Goal: Navigation & Orientation: Find specific page/section

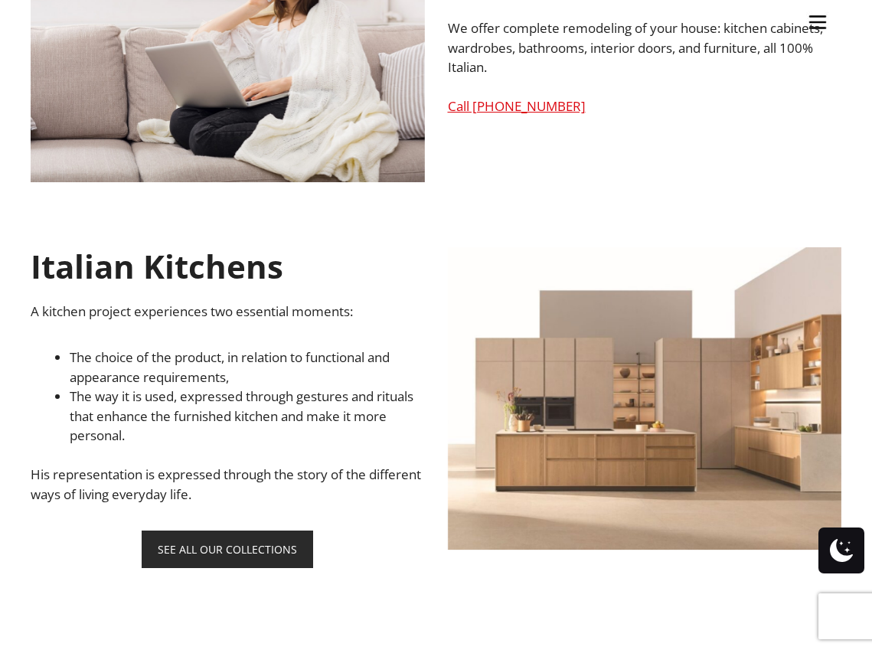
scroll to position [782, 0]
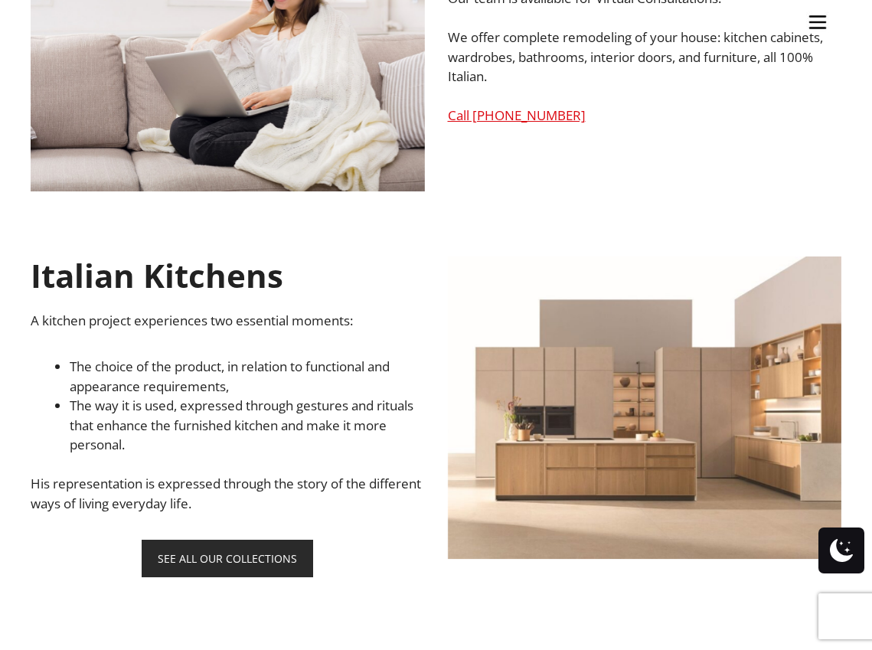
click at [226, 285] on h1 "Italian Kitchens" at bounding box center [228, 275] width 394 height 38
click at [219, 557] on link "SEE ALL OUR COLLECTIONS" at bounding box center [227, 559] width 171 height 38
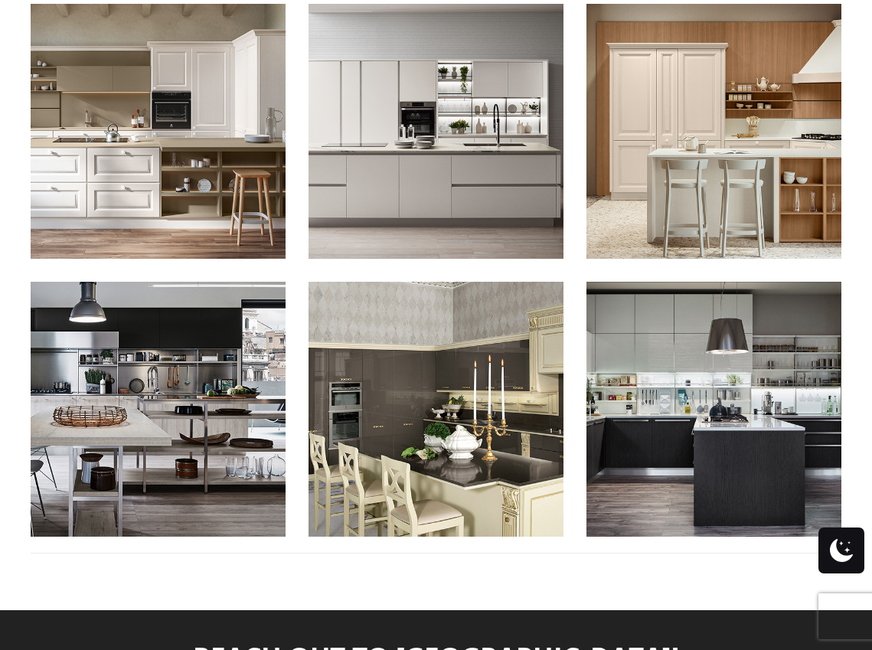
scroll to position [1675, 0]
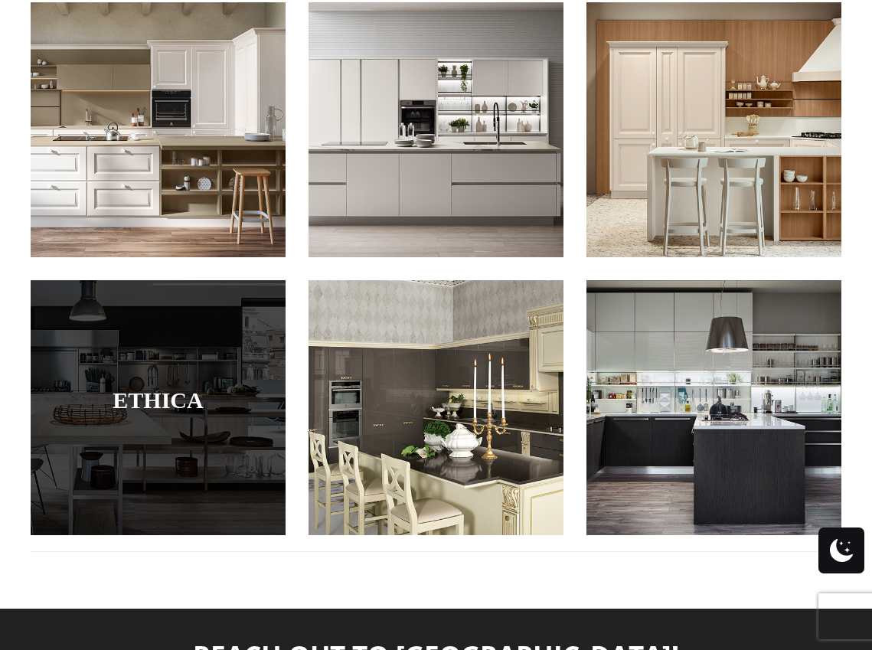
click at [168, 315] on div at bounding box center [158, 407] width 255 height 255
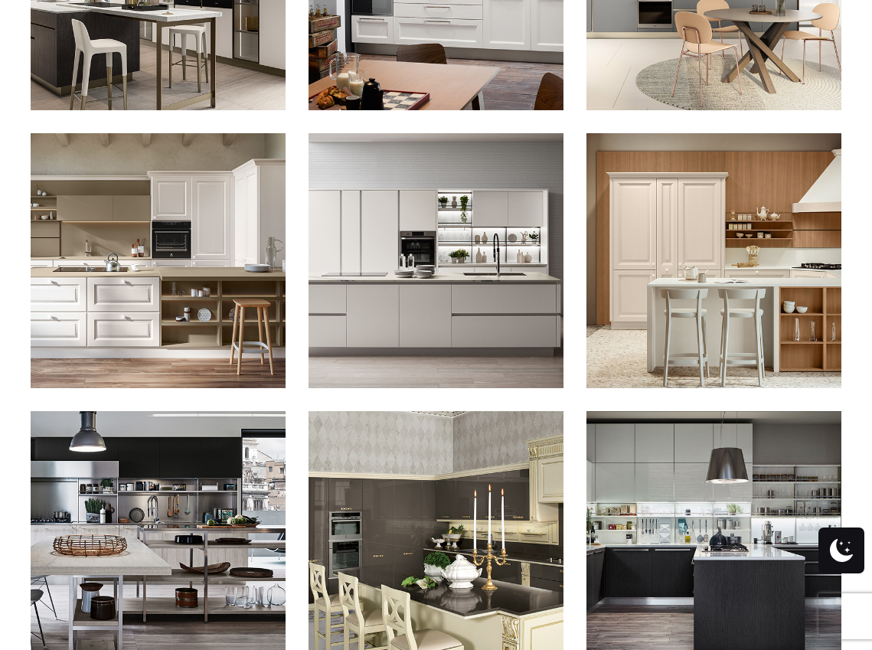
scroll to position [1548, 0]
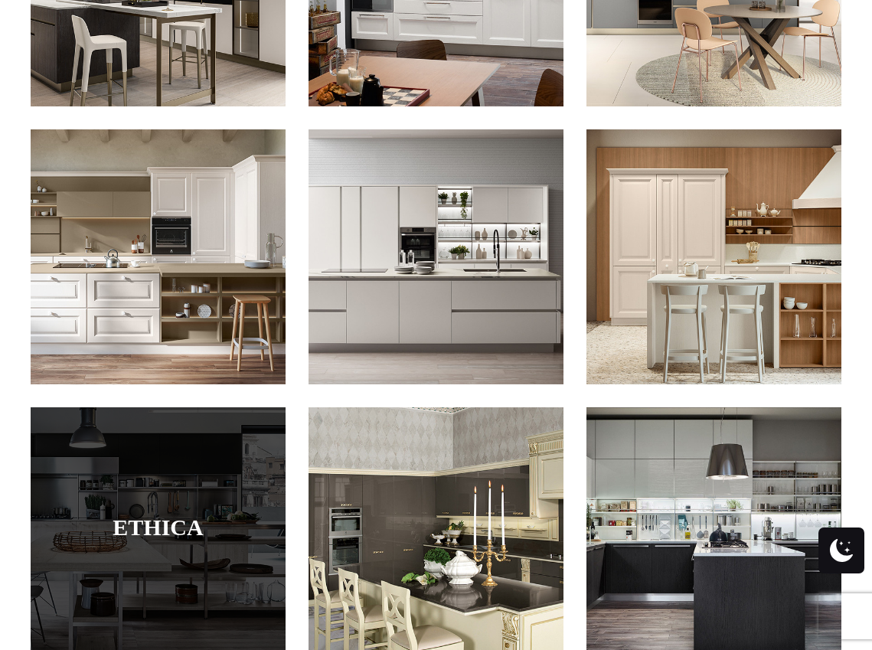
click at [164, 442] on div at bounding box center [158, 534] width 255 height 255
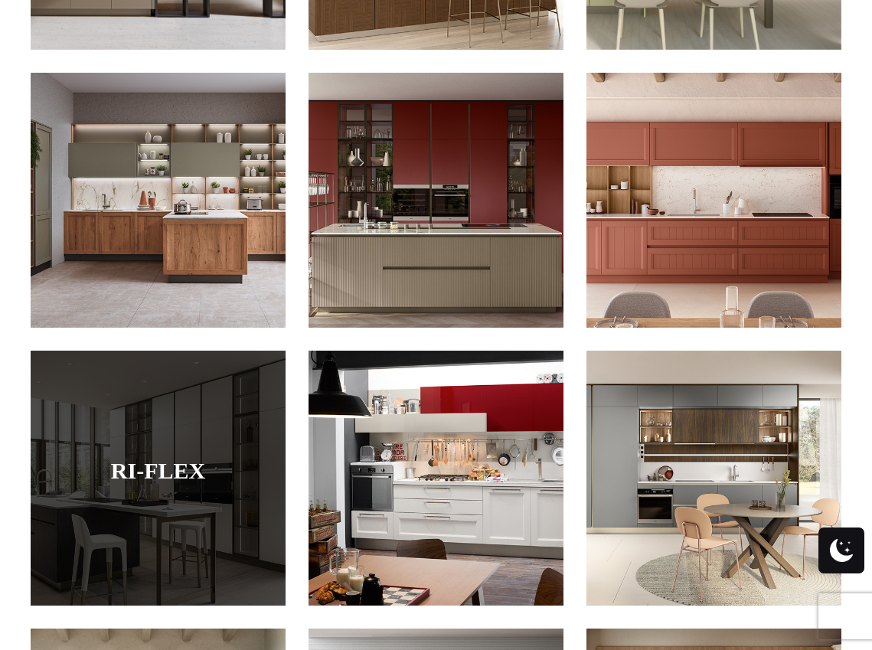
scroll to position [1056, 0]
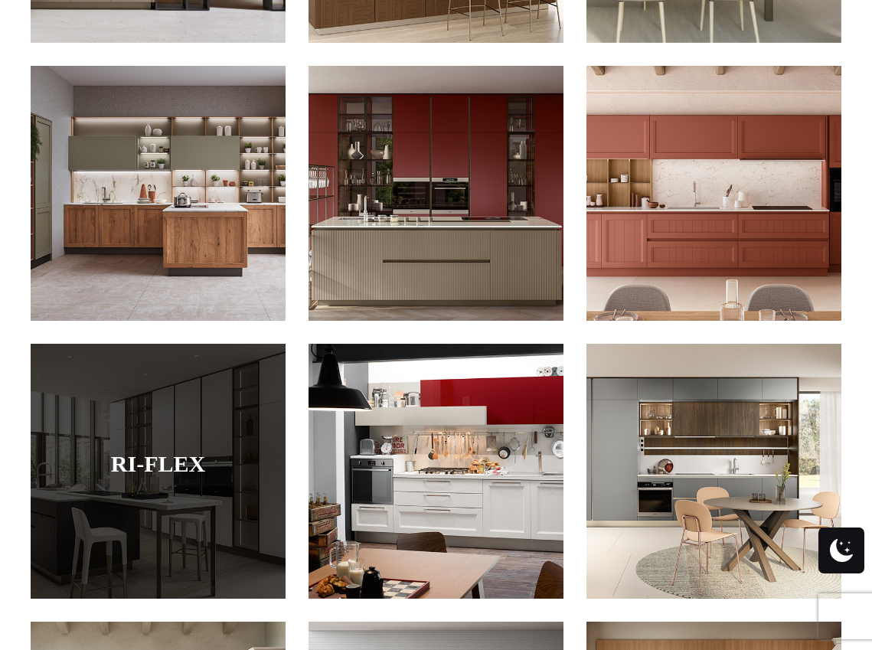
click at [135, 385] on div at bounding box center [158, 471] width 255 height 255
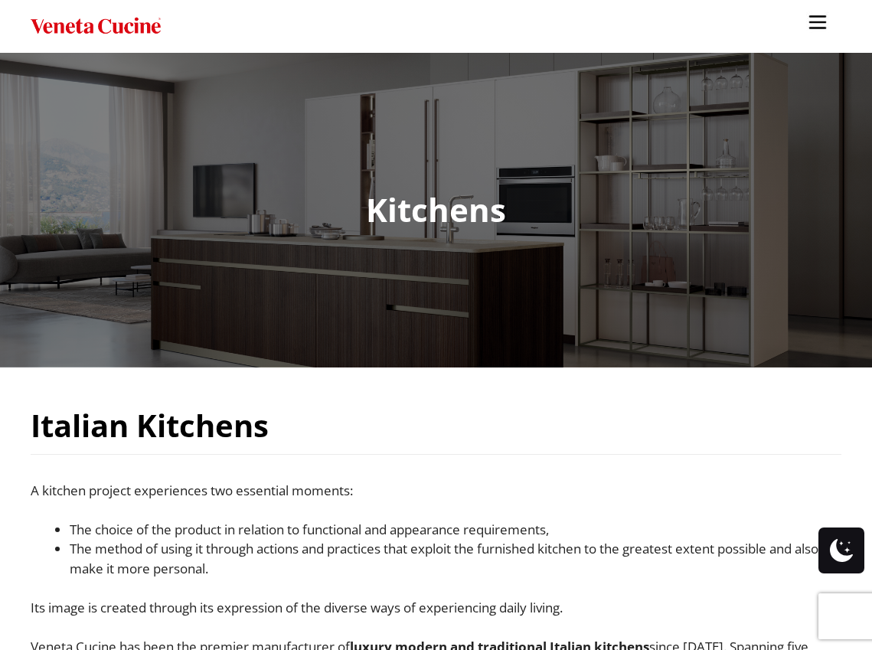
scroll to position [0, 0]
click at [818, 27] on img "Site" at bounding box center [817, 22] width 23 height 23
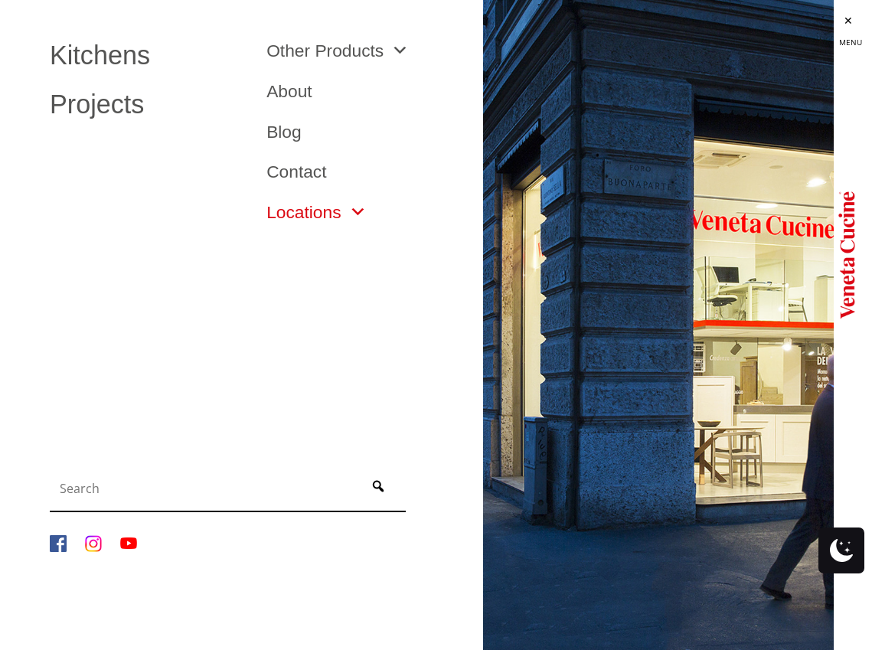
click at [325, 211] on link "Locations" at bounding box center [316, 213] width 100 height 18
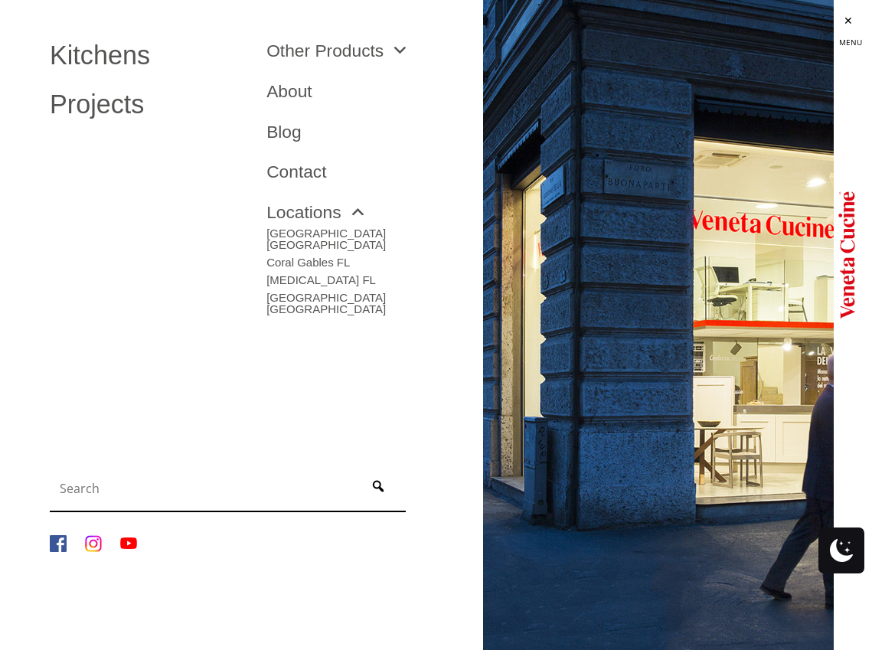
scroll to position [981, 0]
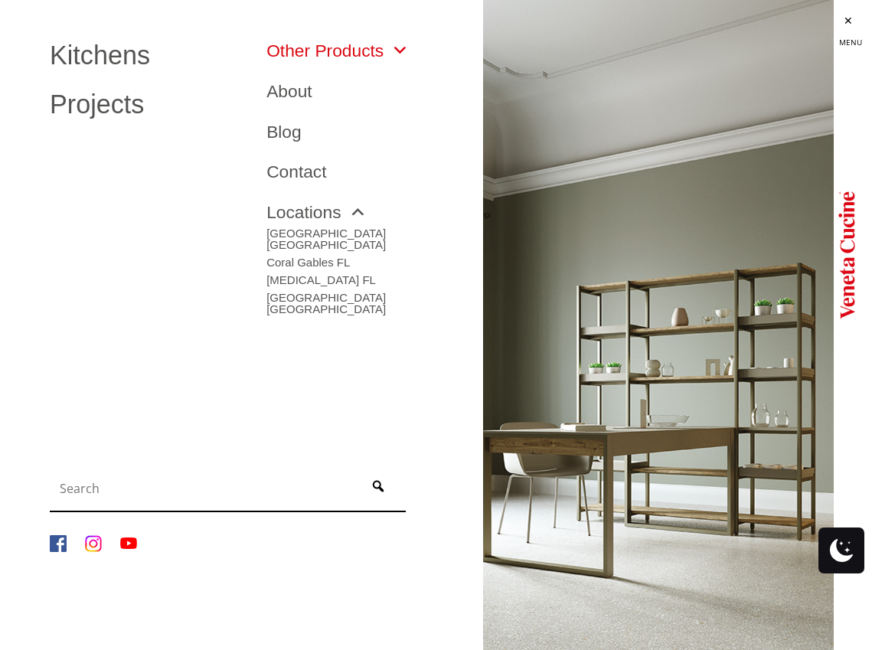
click at [404, 50] on span "Site" at bounding box center [396, 51] width 25 height 18
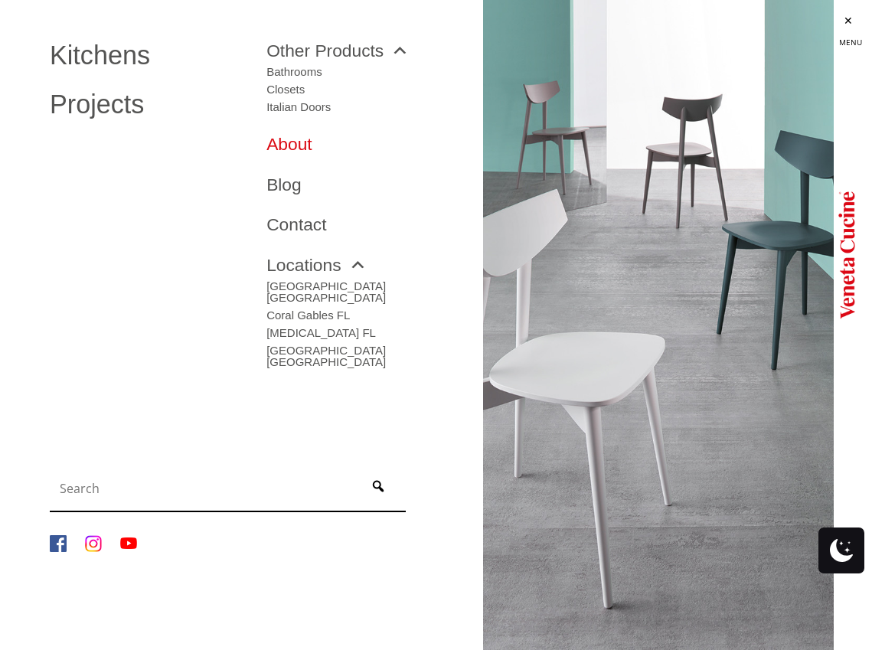
click at [299, 147] on link "About" at bounding box center [363, 144] width 194 height 18
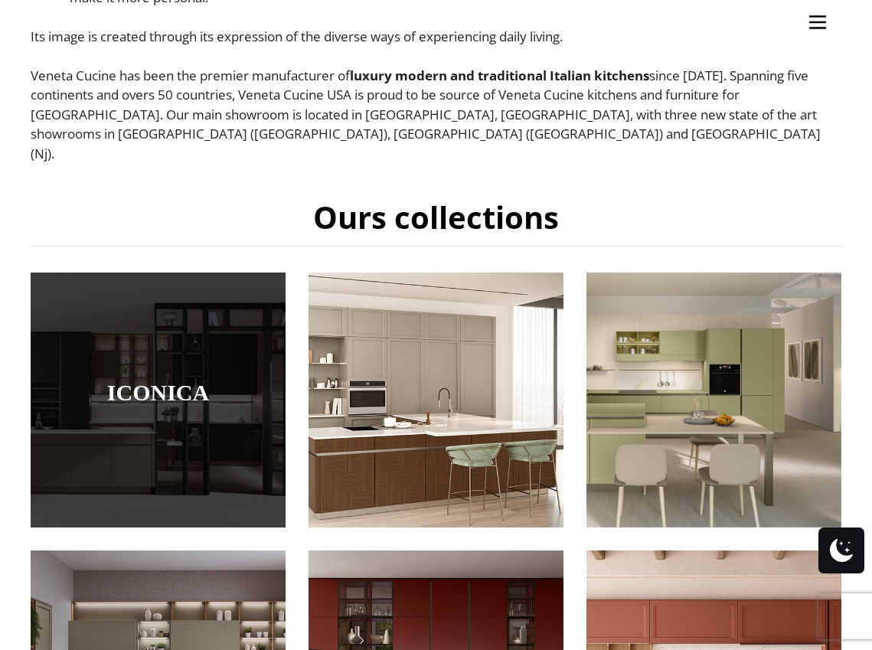
scroll to position [573, 0]
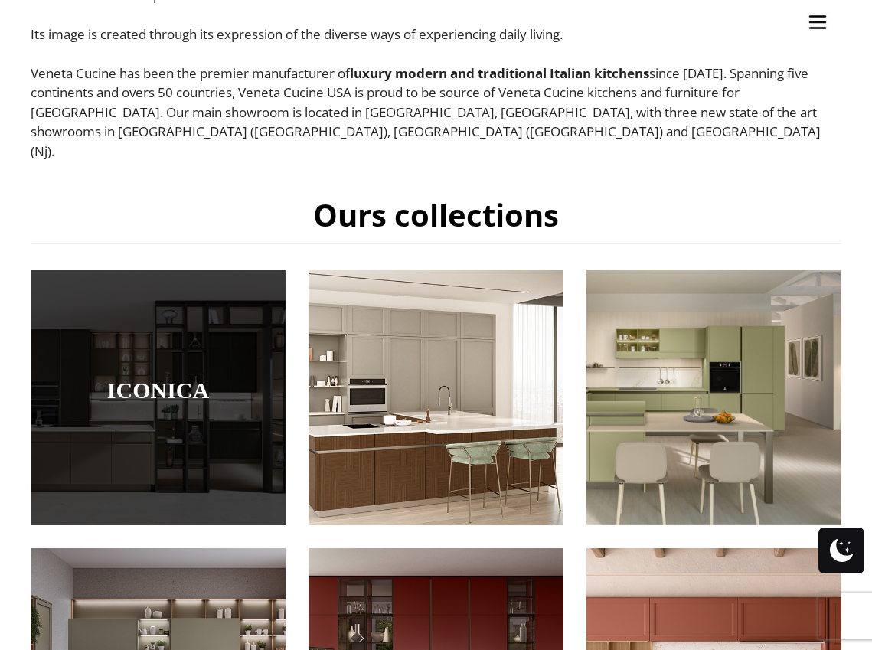
click at [236, 401] on div at bounding box center [158, 397] width 255 height 255
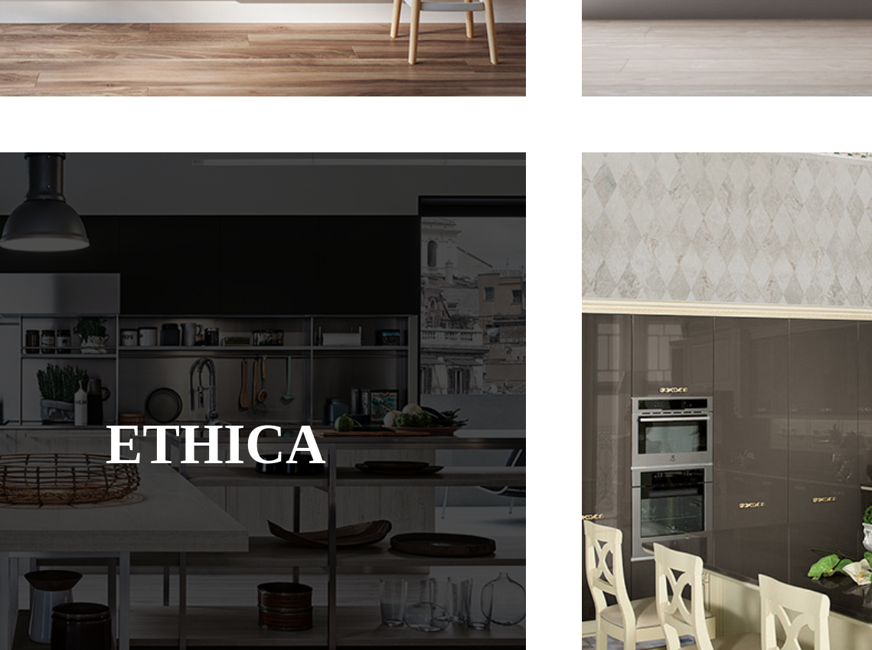
scroll to position [1510, 0]
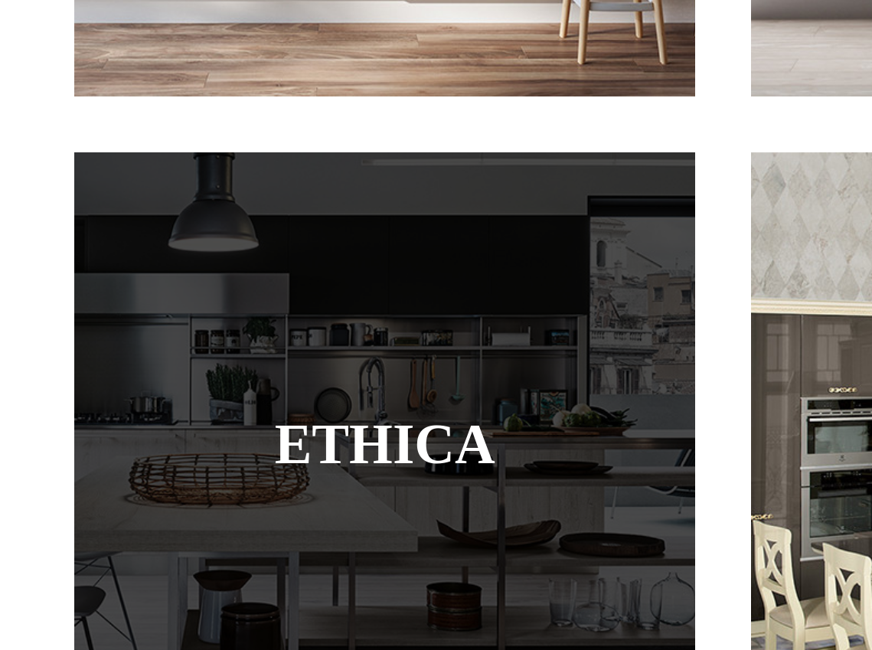
click at [103, 445] on div at bounding box center [158, 572] width 255 height 255
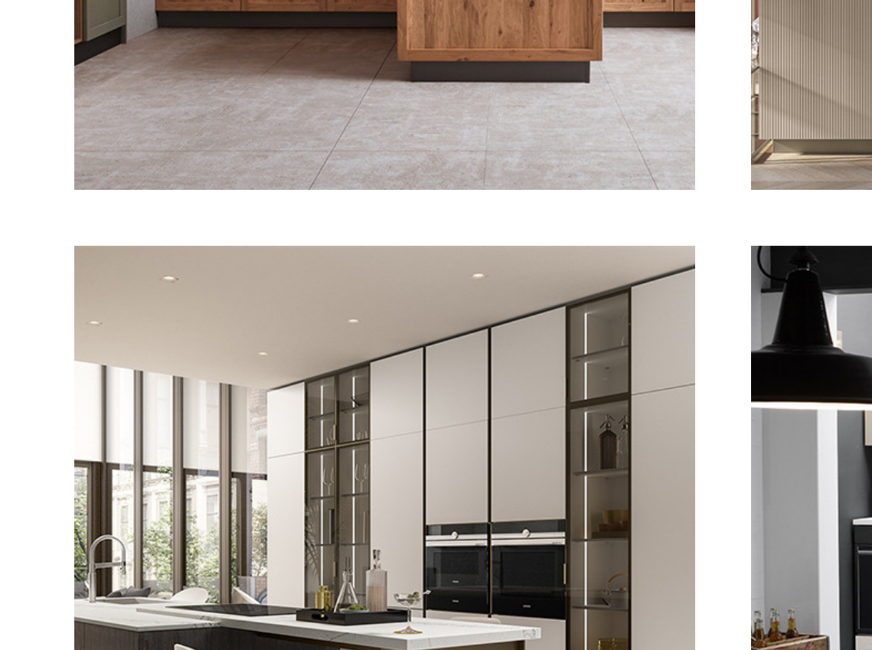
scroll to position [1298, 0]
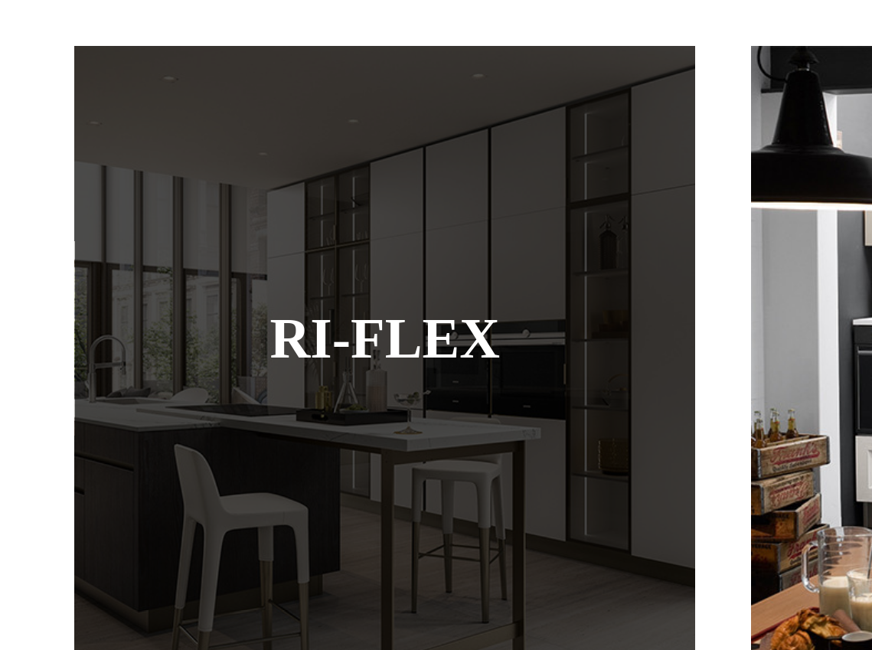
click at [195, 165] on div at bounding box center [158, 228] width 255 height 255
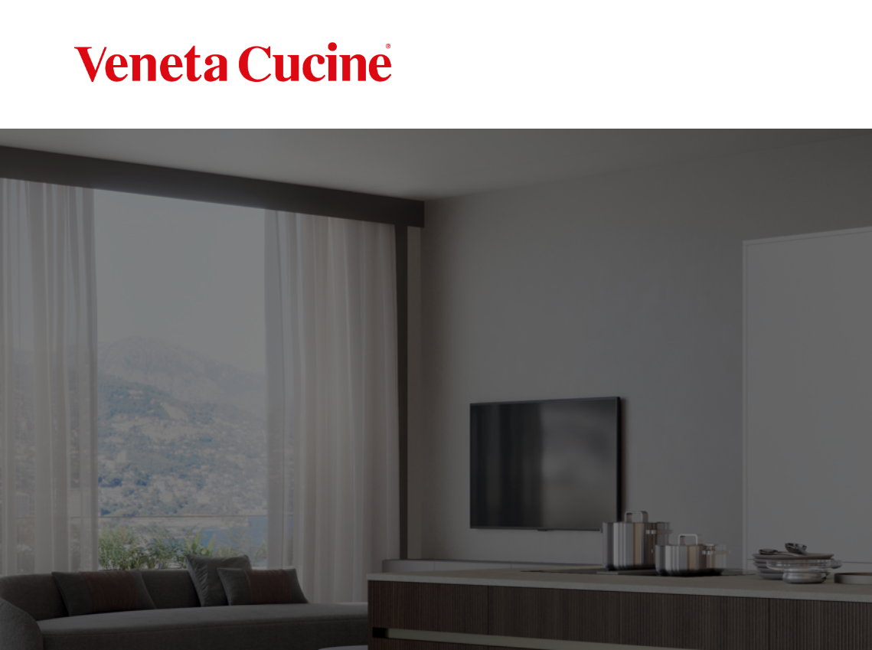
scroll to position [0, 0]
